Goal: Transaction & Acquisition: Purchase product/service

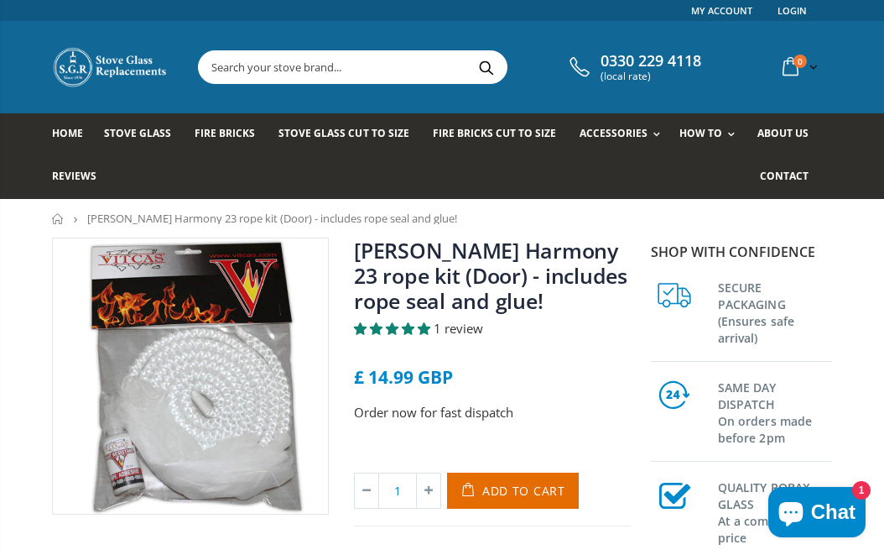
click at [508, 307] on link "[PERSON_NAME] Harmony 23 rope kit (Door) - includes rope seal and glue!" at bounding box center [491, 275] width 274 height 79
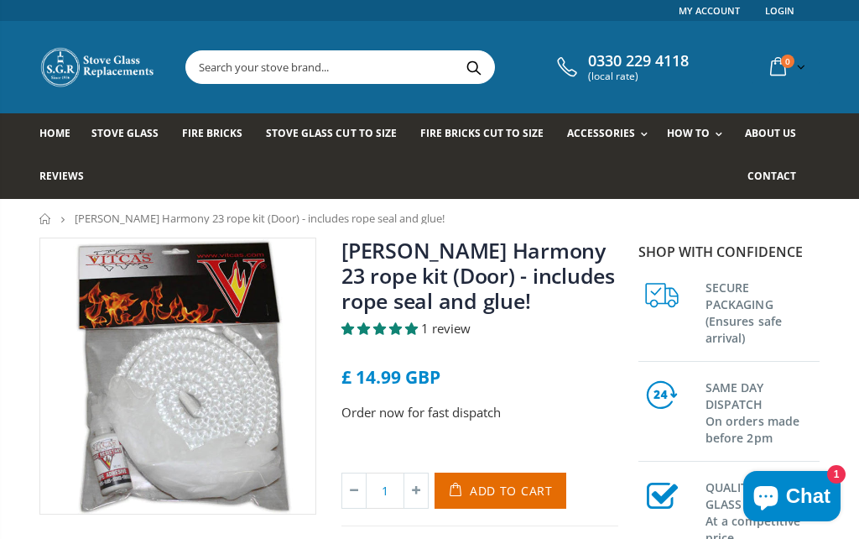
click at [606, 180] on link "Rope Kits" at bounding box center [663, 178] width 171 height 29
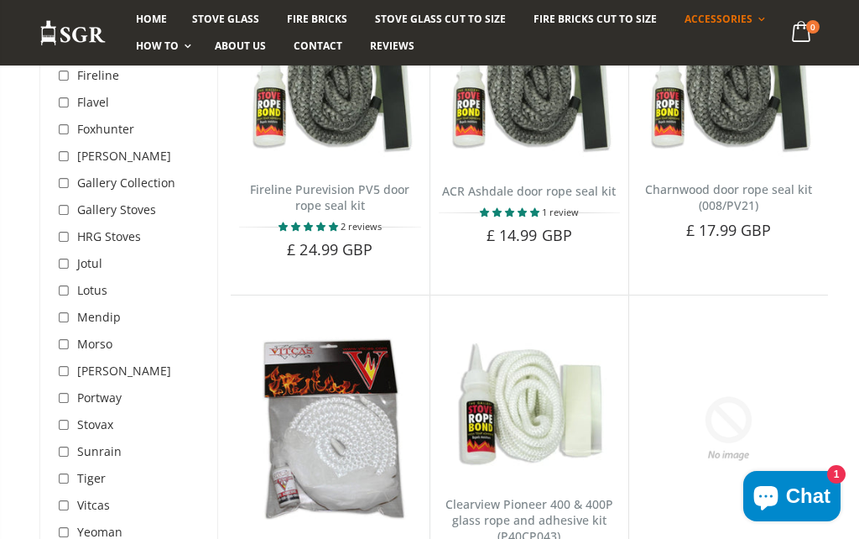
scroll to position [3577, 0]
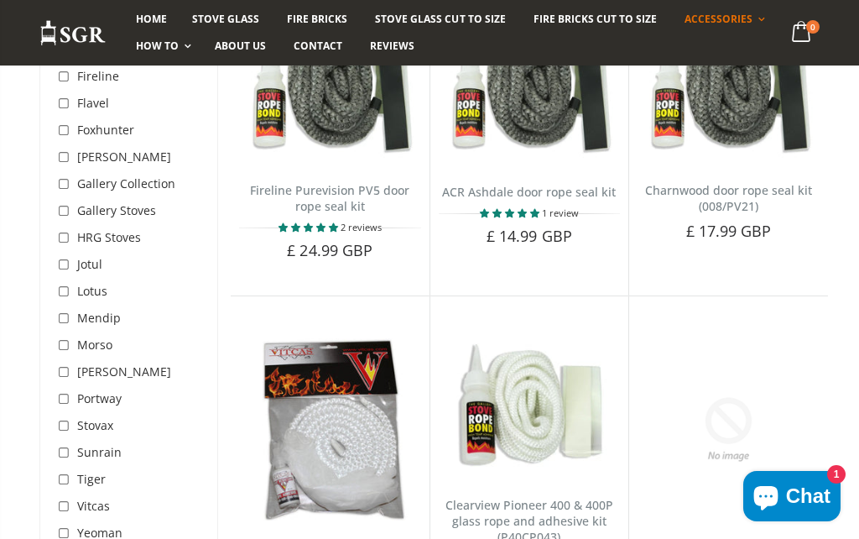
click at [60, 380] on input "checkbox" at bounding box center [65, 372] width 17 height 17
checkbox input "true"
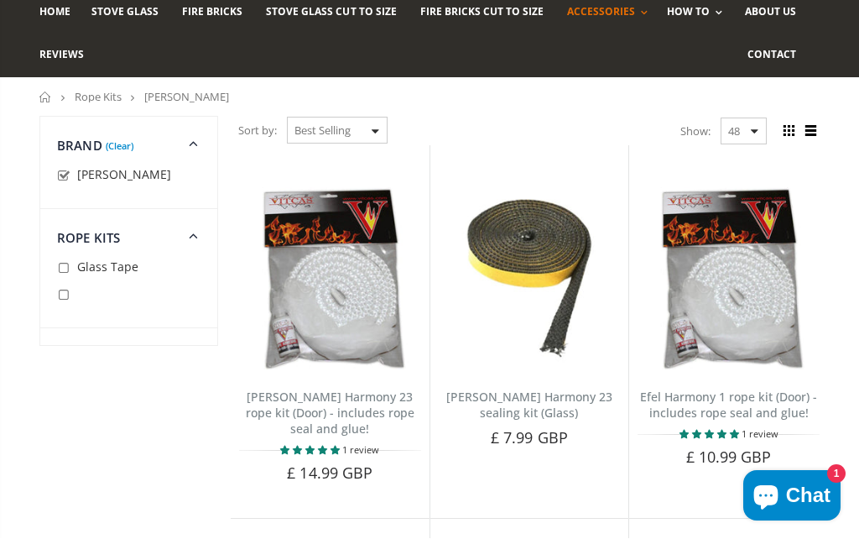
scroll to position [123, 0]
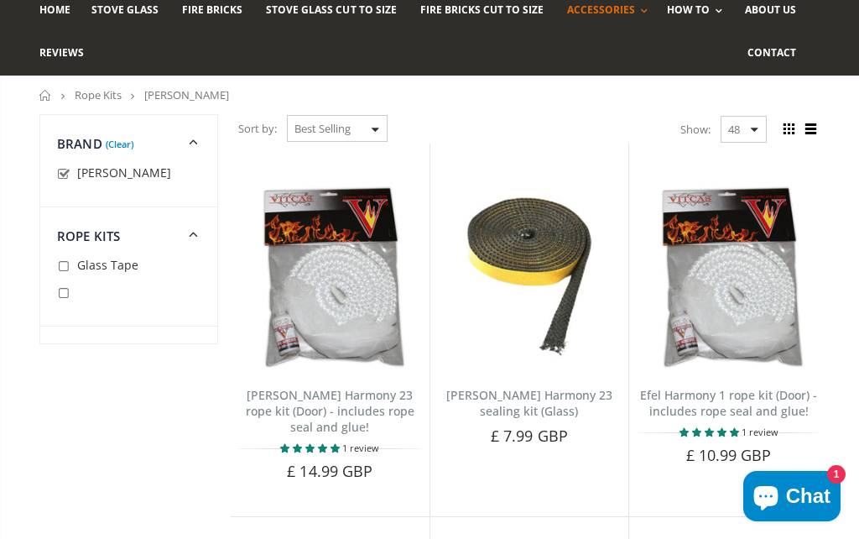
click at [569, 387] on link "Nestor Martin Harmony 23 sealing kit (Glass)" at bounding box center [529, 403] width 166 height 32
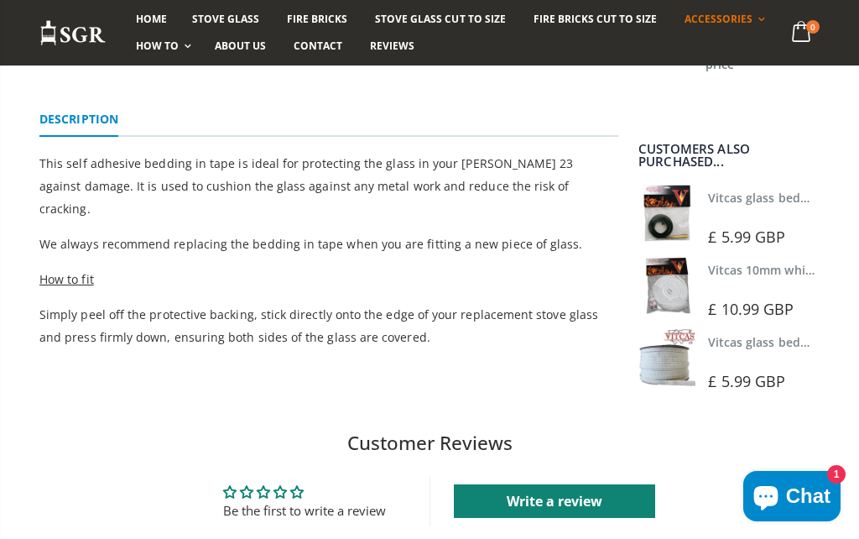
scroll to position [461, 0]
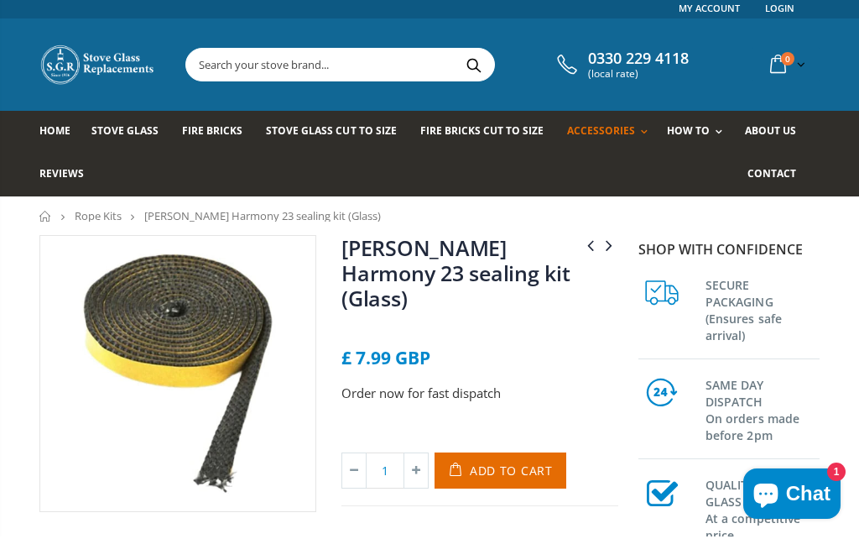
scroll to position [15, 0]
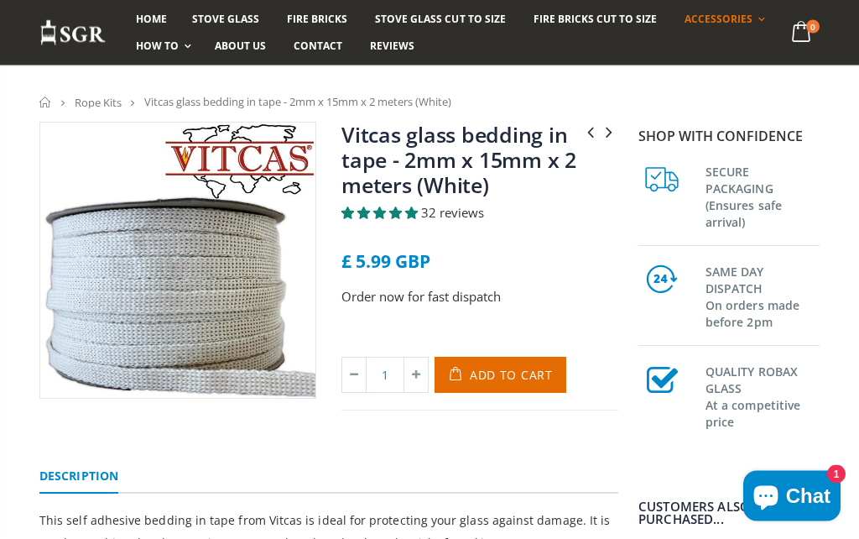
scroll to position [119, 0]
